Goal: Transaction & Acquisition: Purchase product/service

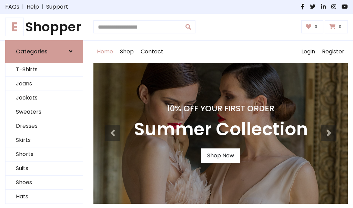
click at [176, 104] on h4 "10% Off Your First Order" at bounding box center [221, 109] width 174 height 10
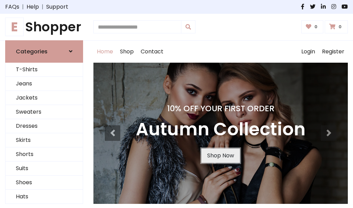
click at [220, 155] on link "Shop Now" at bounding box center [220, 155] width 39 height 14
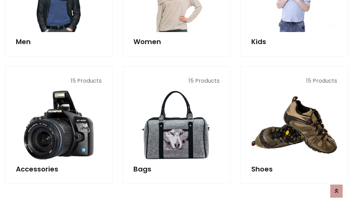
scroll to position [687, 0]
